Goal: Use online tool/utility: Utilize a website feature to perform a specific function

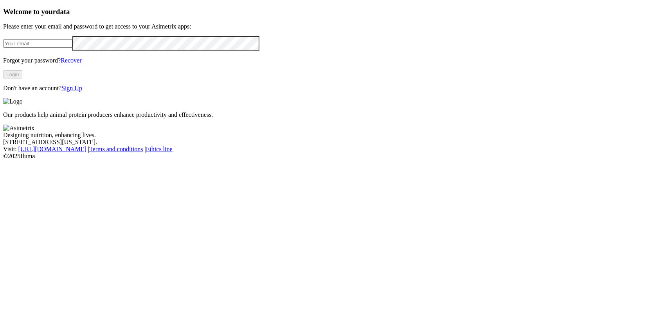
type input "[EMAIL_ADDRESS][DOMAIN_NAME]"
click at [22, 79] on button "Login" at bounding box center [12, 74] width 19 height 8
